Goal: Information Seeking & Learning: Learn about a topic

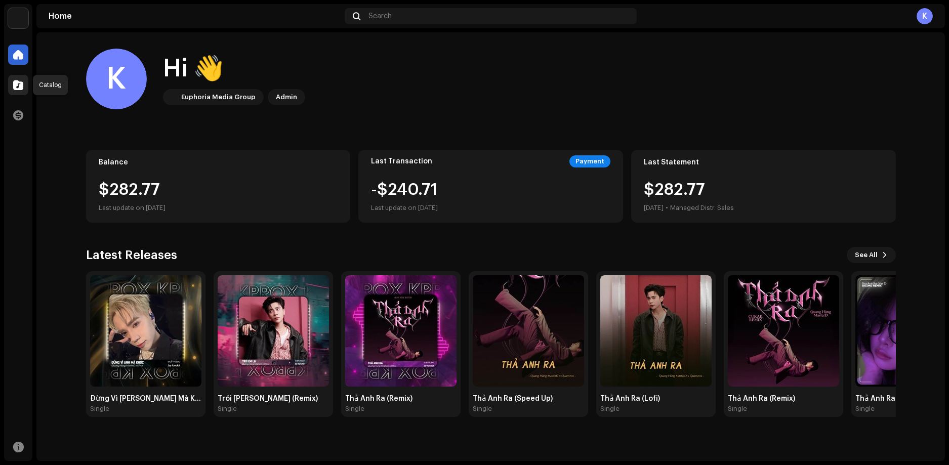
click at [21, 87] on span at bounding box center [18, 85] width 10 height 8
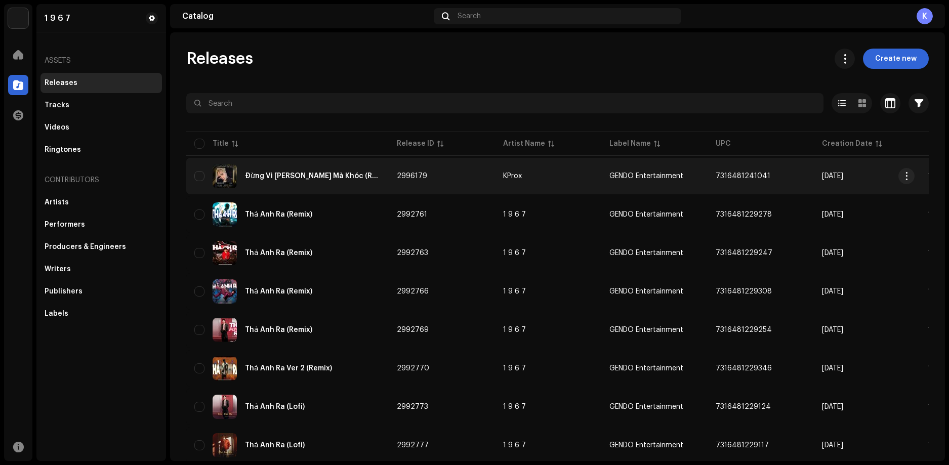
click at [578, 181] on td "KProx" at bounding box center [548, 176] width 106 height 36
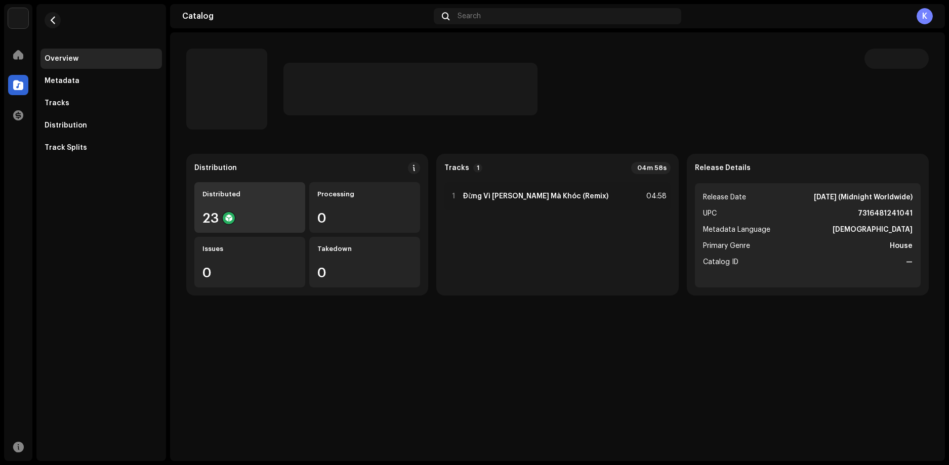
click at [255, 207] on div "Distributed 23" at bounding box center [249, 207] width 111 height 51
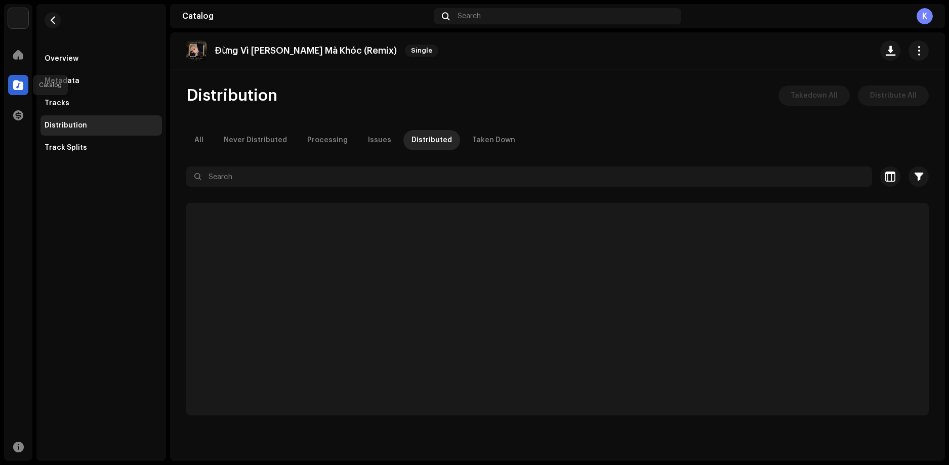
click at [20, 85] on span at bounding box center [18, 85] width 10 height 8
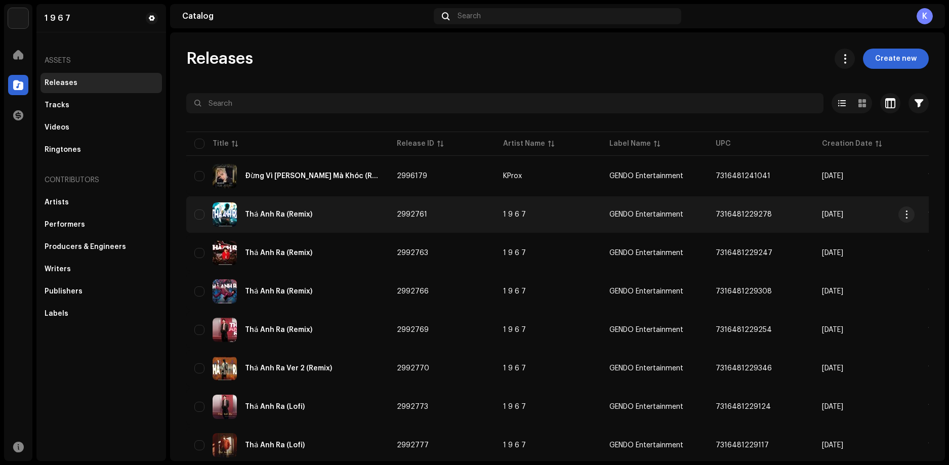
click at [369, 217] on div "Thả Anh Ra (Remix)" at bounding box center [287, 214] width 186 height 24
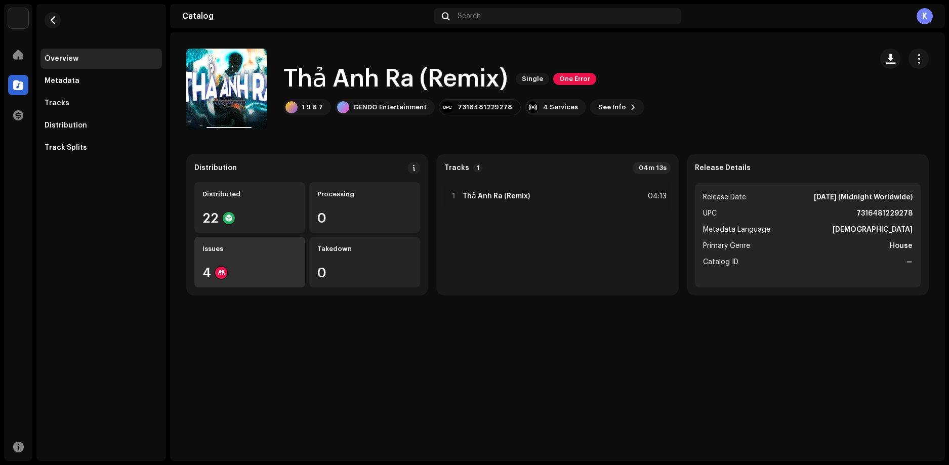
click at [244, 270] on div "4" at bounding box center [249, 272] width 95 height 13
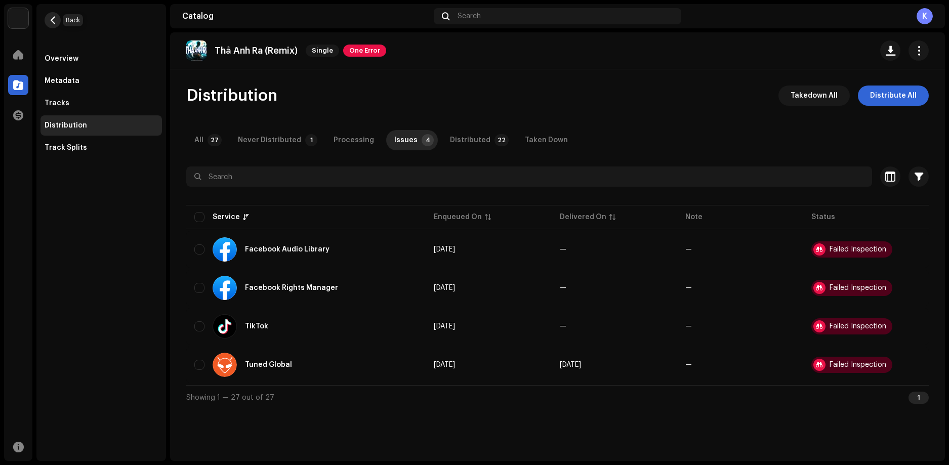
click at [51, 22] on span "button" at bounding box center [53, 20] width 8 height 8
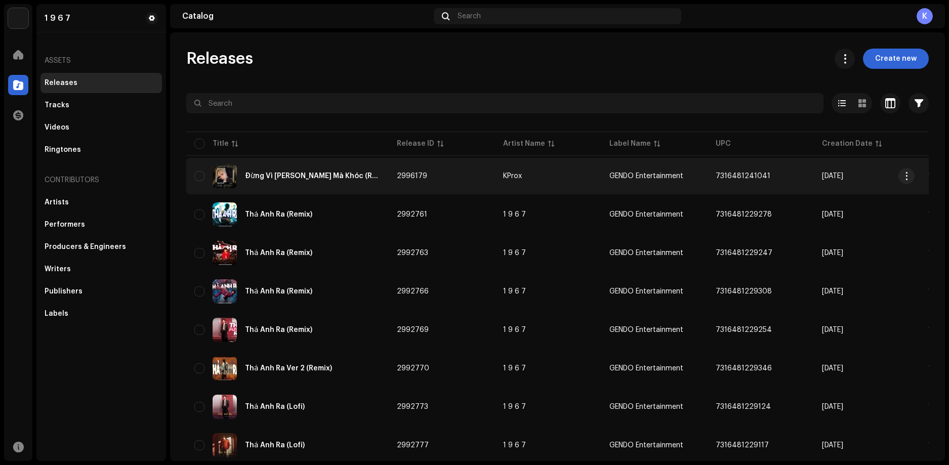
click at [366, 179] on div "Đừng Vì [PERSON_NAME] Mà Khóc (Remix)" at bounding box center [287, 176] width 186 height 24
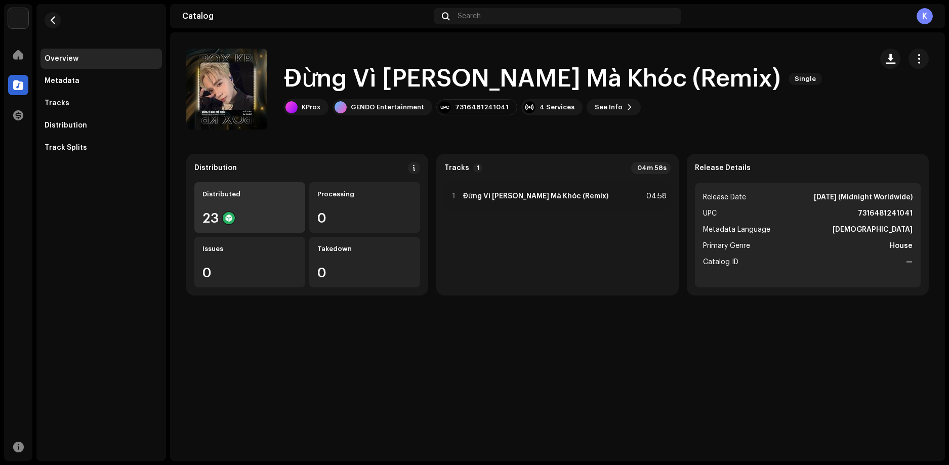
click at [256, 220] on div "23" at bounding box center [249, 218] width 95 height 13
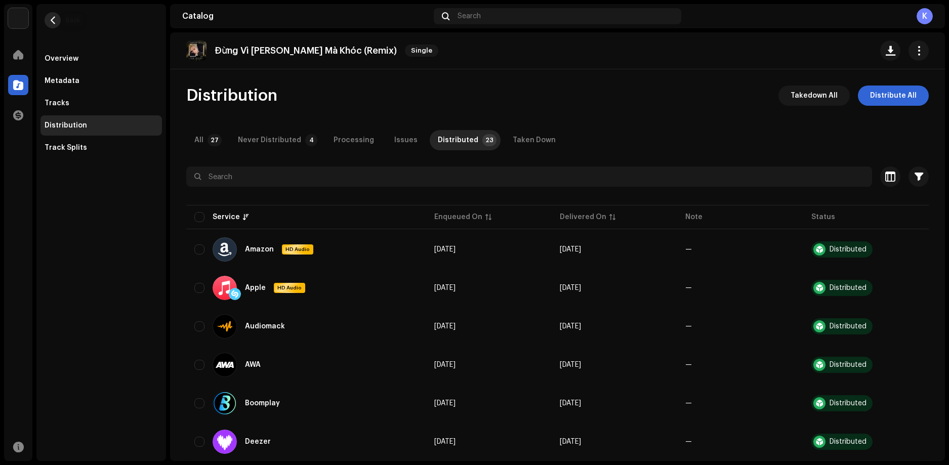
click at [56, 20] on span "button" at bounding box center [53, 20] width 8 height 8
